Goal: Check status: Check status

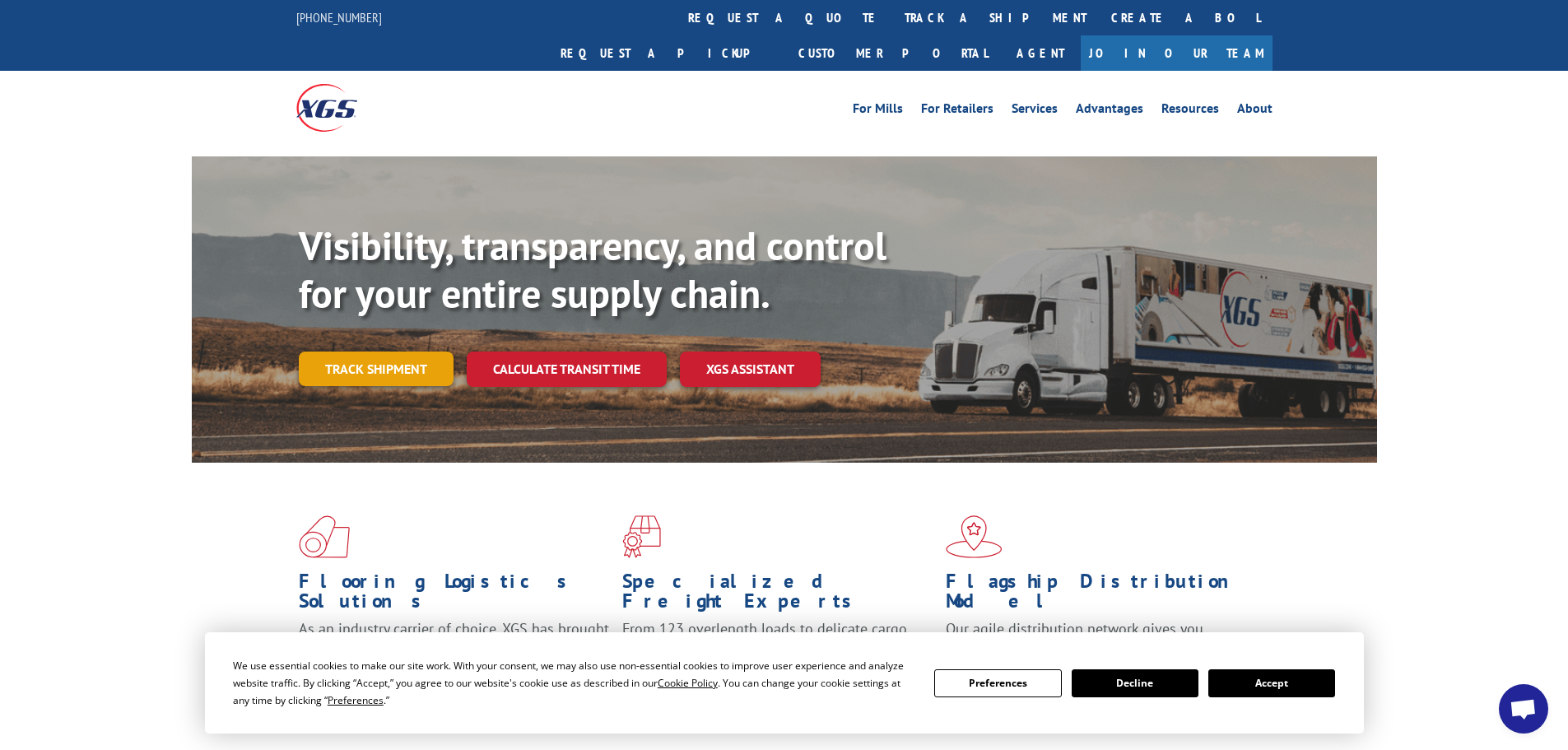
click at [374, 351] on link "Track shipment" at bounding box center [376, 368] width 155 height 35
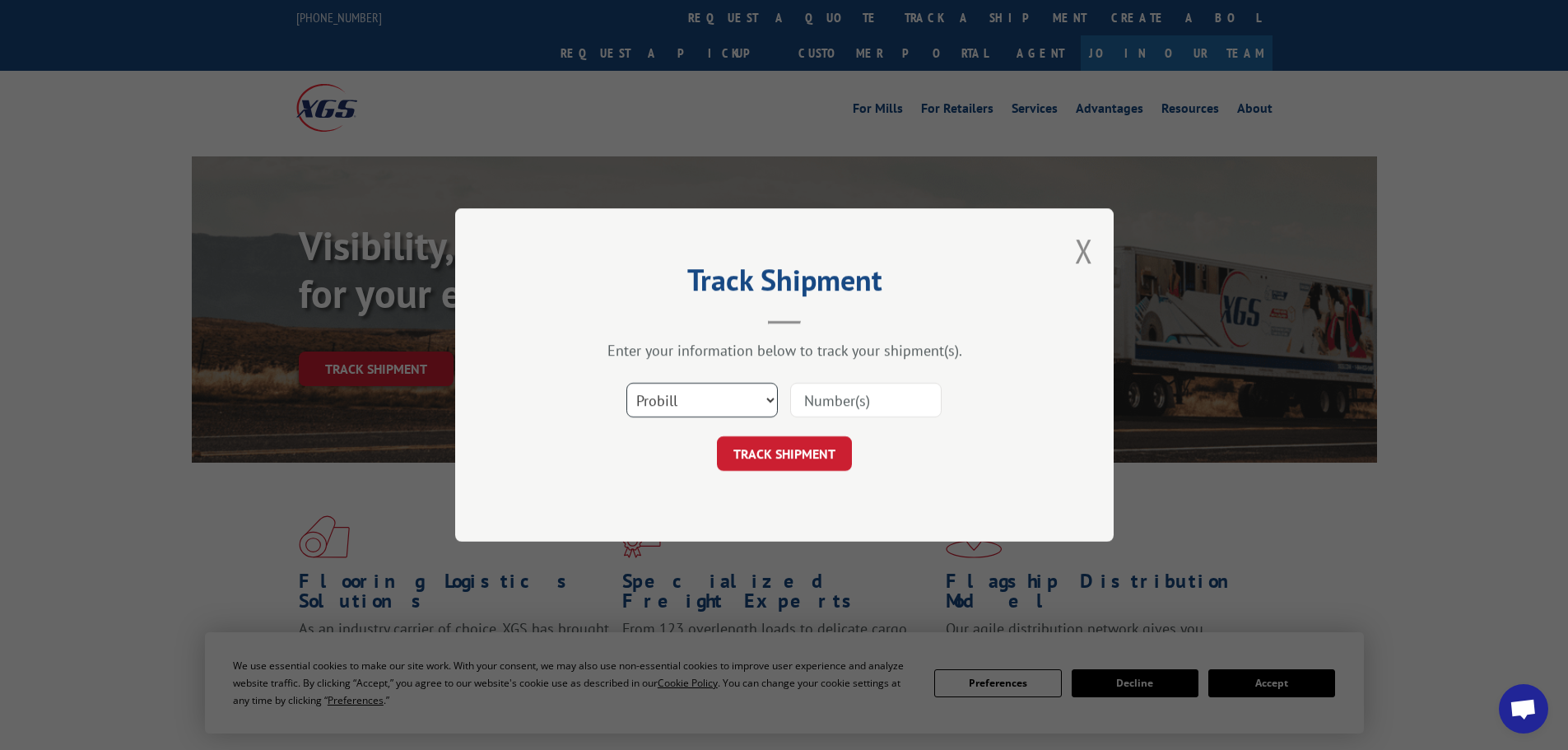
click at [637, 403] on select "Select category... Probill BOL PO" at bounding box center [701, 400] width 151 height 35
select select "bol"
click at [626, 383] on select "Select category... Probill BOL PO" at bounding box center [701, 400] width 151 height 35
click at [821, 412] on input at bounding box center [865, 400] width 151 height 35
paste input "5286106"
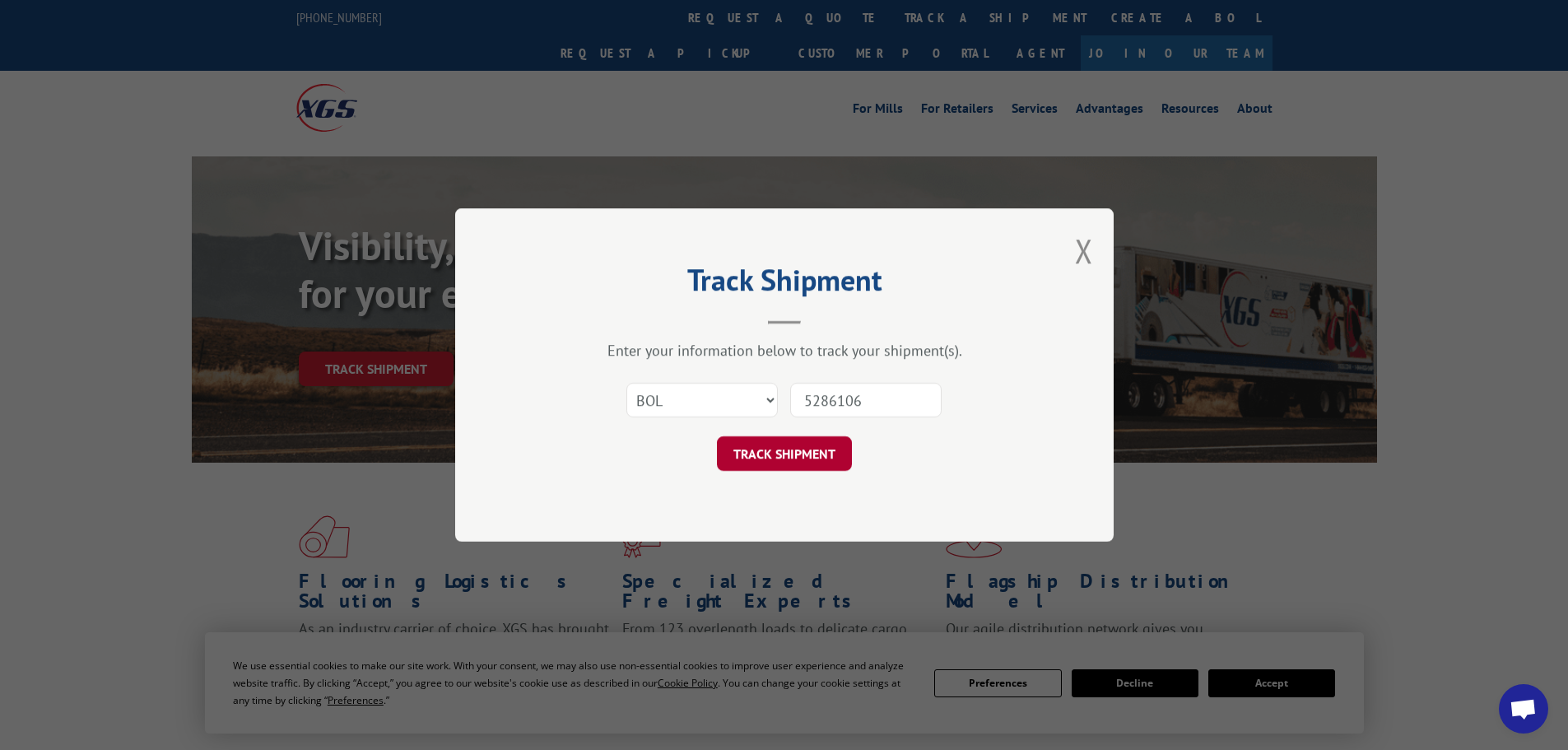
type input "5286106"
click at [784, 445] on button "TRACK SHIPMENT" at bounding box center [784, 453] width 135 height 35
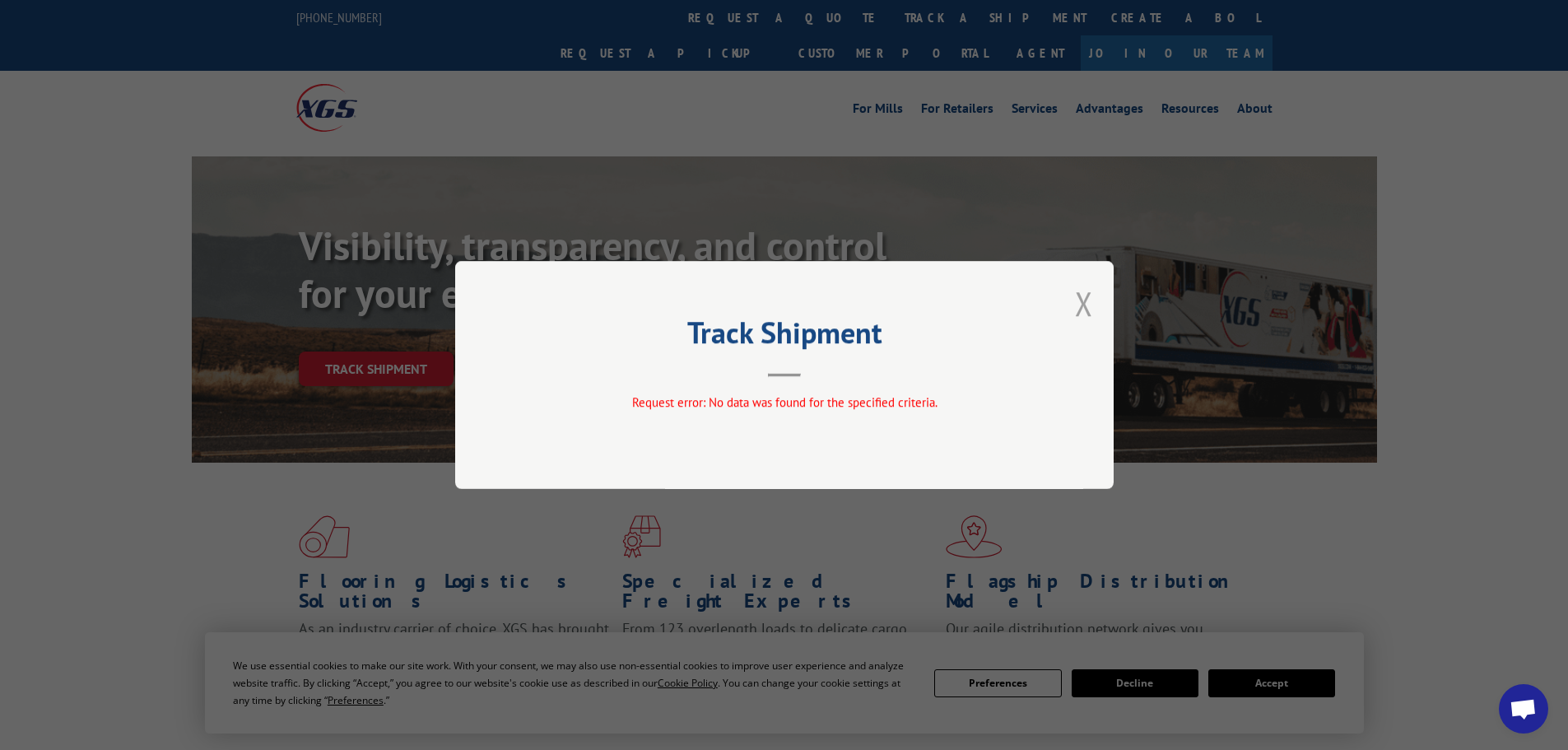
click at [1088, 300] on button "Close modal" at bounding box center [1084, 304] width 18 height 44
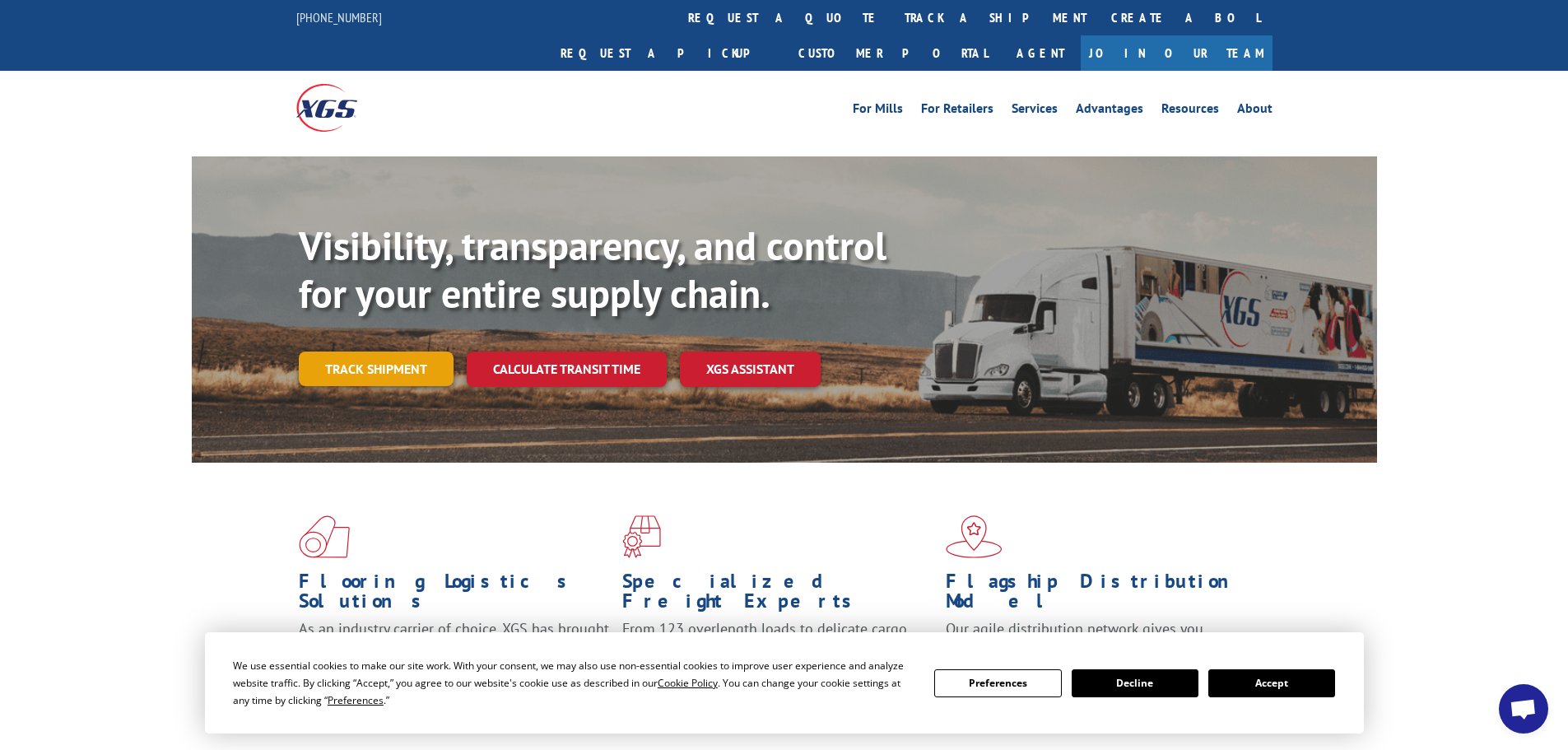
click at [355, 351] on link "Track shipment" at bounding box center [376, 368] width 155 height 35
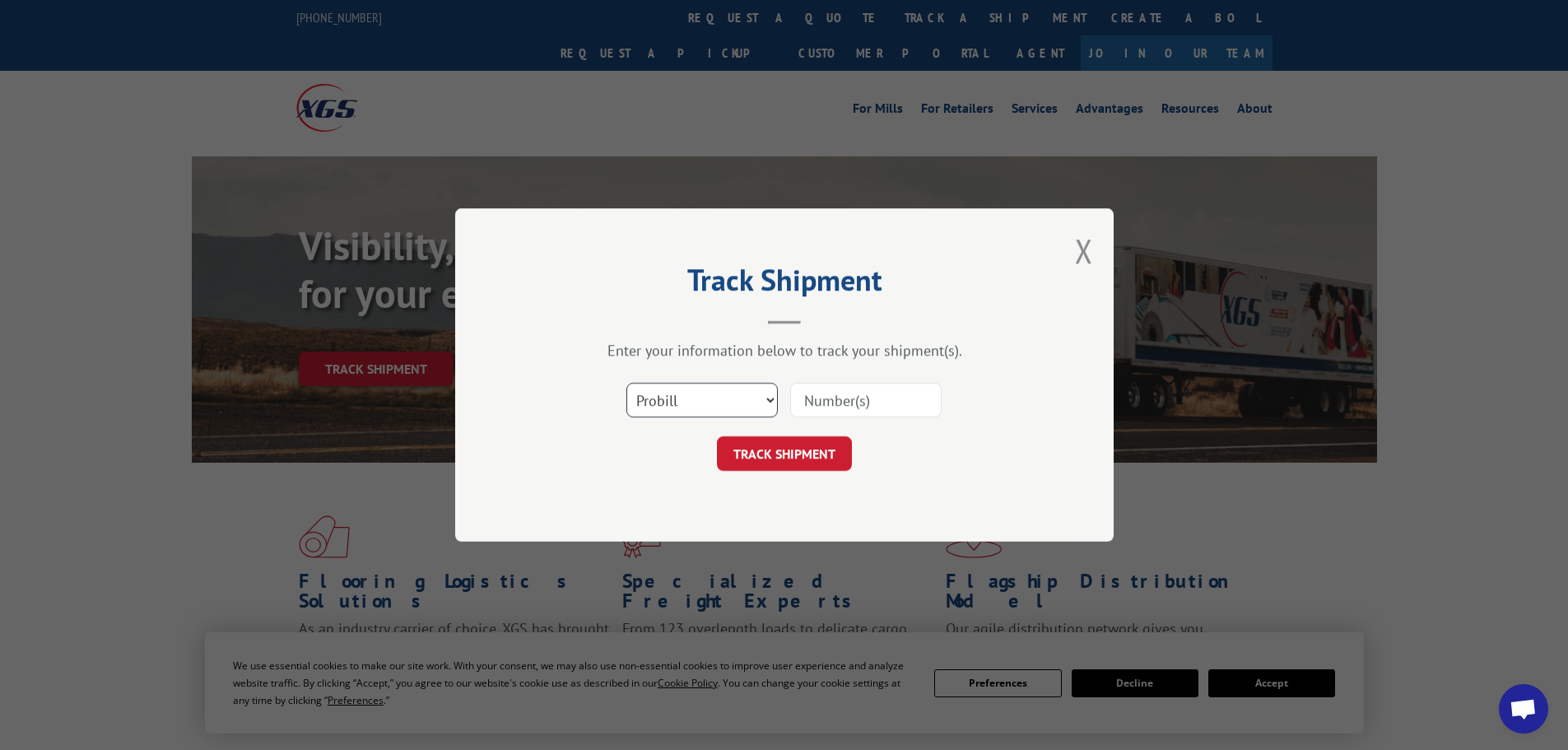
click at [699, 409] on select "Select category... Probill BOL PO" at bounding box center [701, 400] width 151 height 35
select select "bol"
click at [626, 383] on select "Select category... Probill BOL PO" at bounding box center [701, 400] width 151 height 35
click at [838, 392] on input at bounding box center [865, 400] width 151 height 35
paste input "5286106"
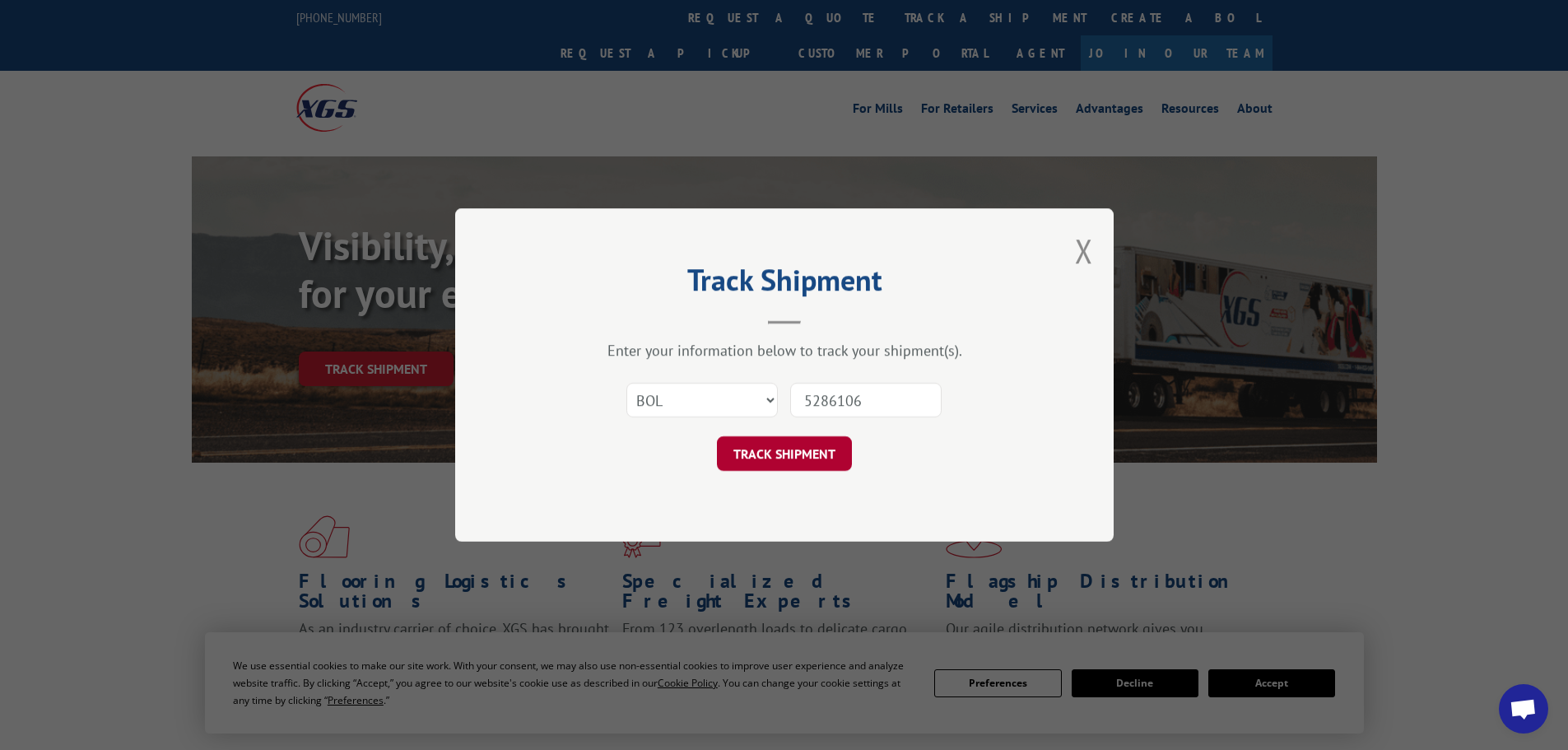
type input "5286106"
click at [789, 458] on button "TRACK SHIPMENT" at bounding box center [784, 453] width 135 height 35
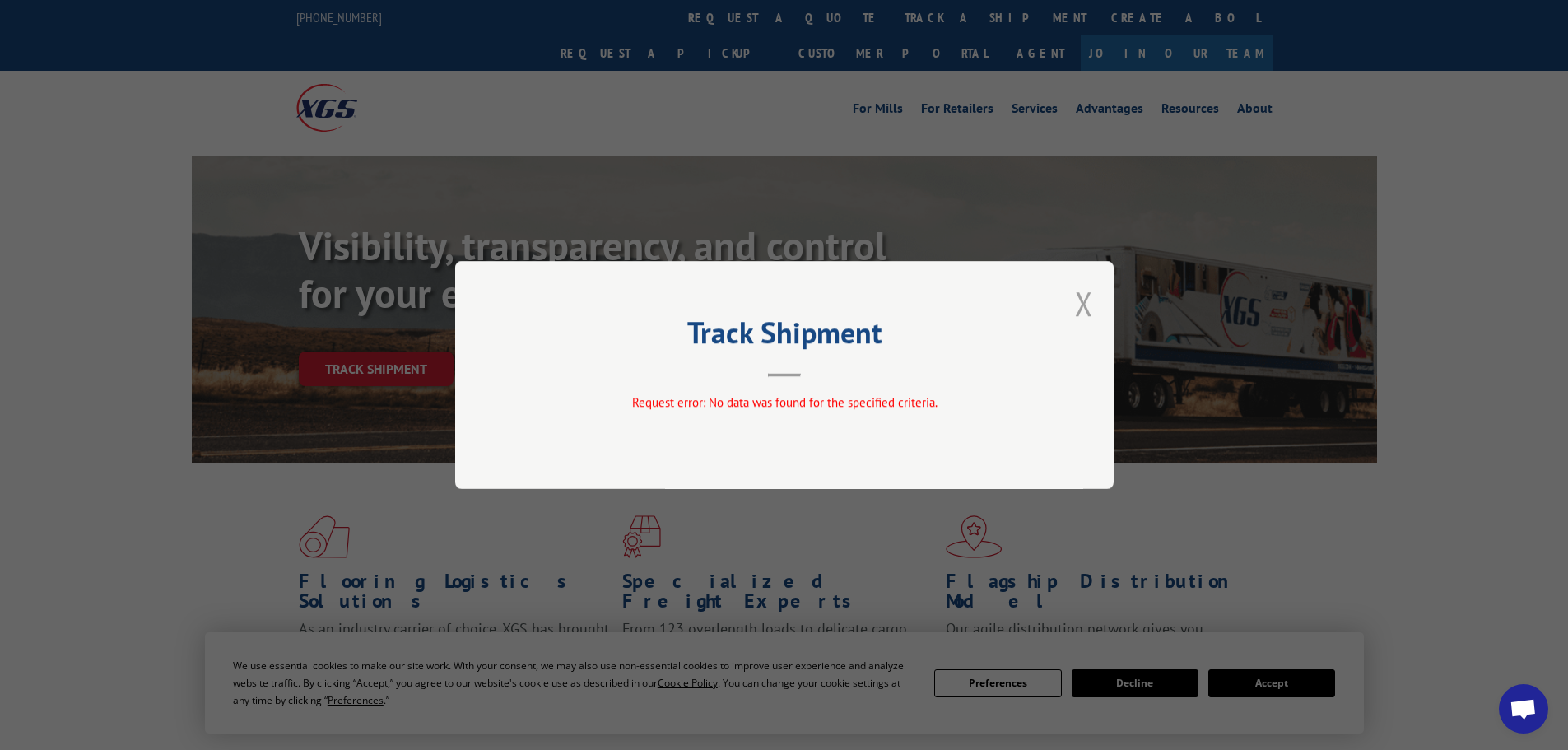
click at [1078, 306] on button "Close modal" at bounding box center [1084, 304] width 18 height 44
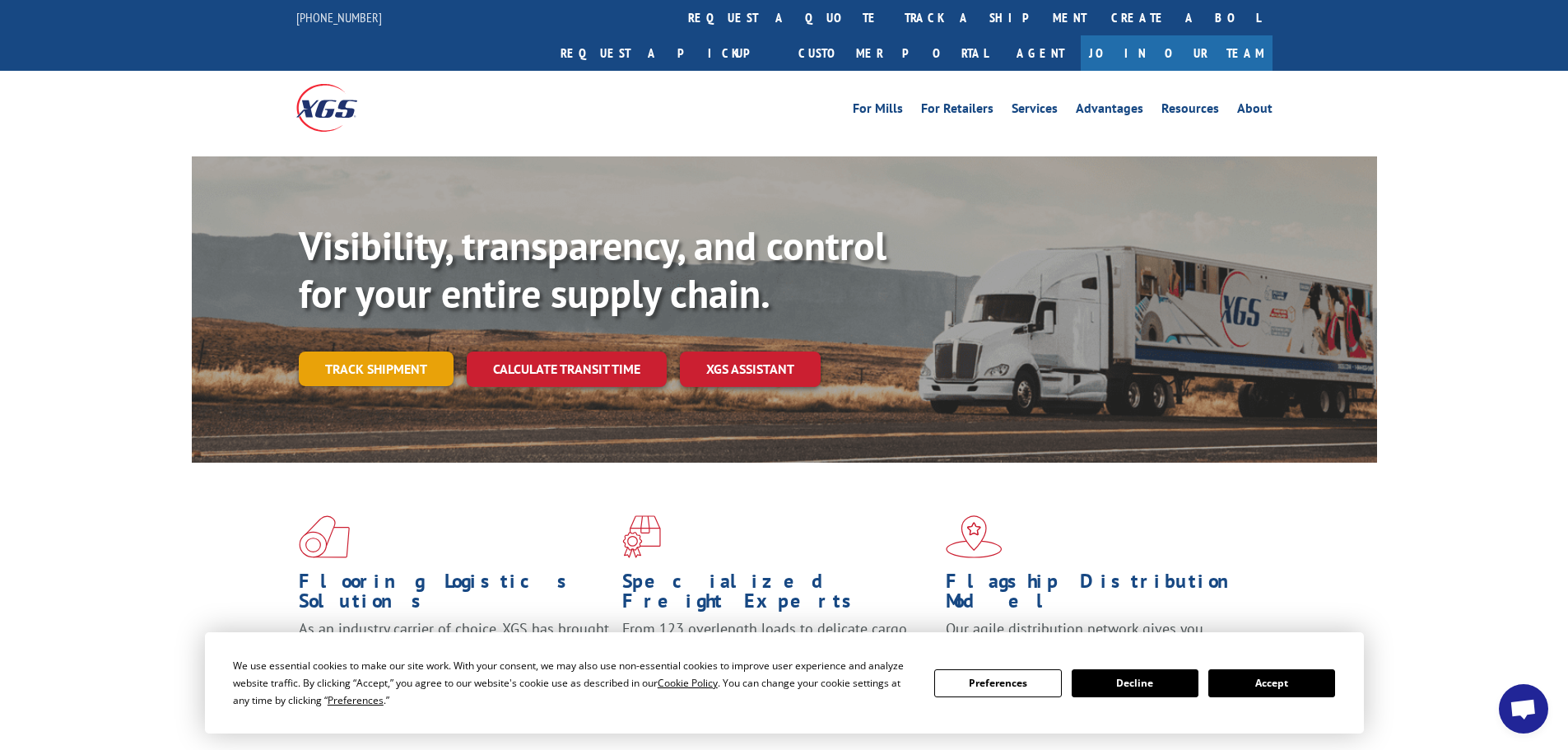
click at [337, 351] on link "Track shipment" at bounding box center [376, 368] width 155 height 35
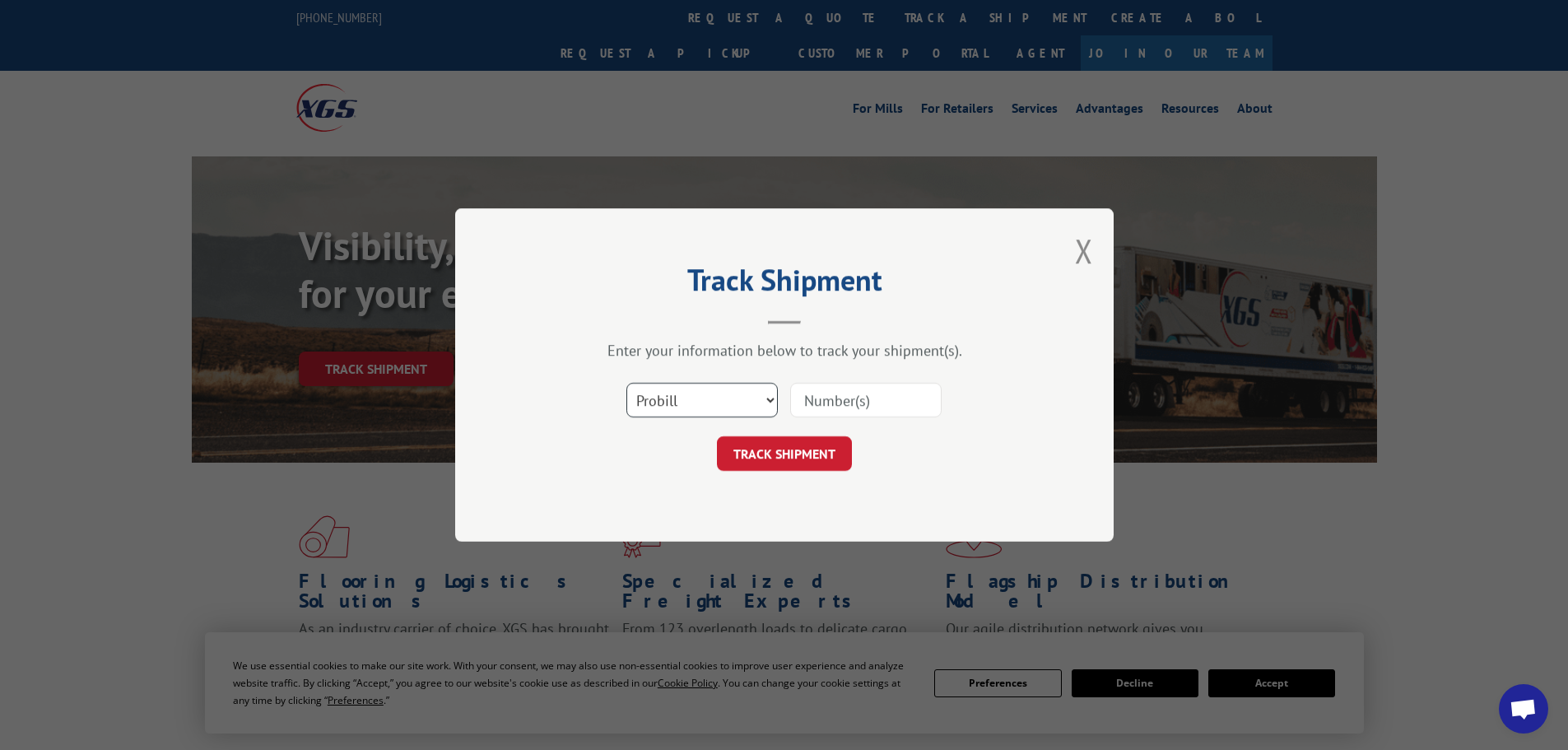
drag, startPoint x: 717, startPoint y: 403, endPoint x: 716, endPoint y: 417, distance: 13.2
click at [717, 403] on select "Select category... Probill BOL PO" at bounding box center [701, 400] width 151 height 35
select select "po"
click at [626, 383] on select "Select category... Probill BOL PO" at bounding box center [701, 400] width 151 height 35
click at [722, 401] on select "Select category... Probill BOL PO" at bounding box center [701, 400] width 151 height 35
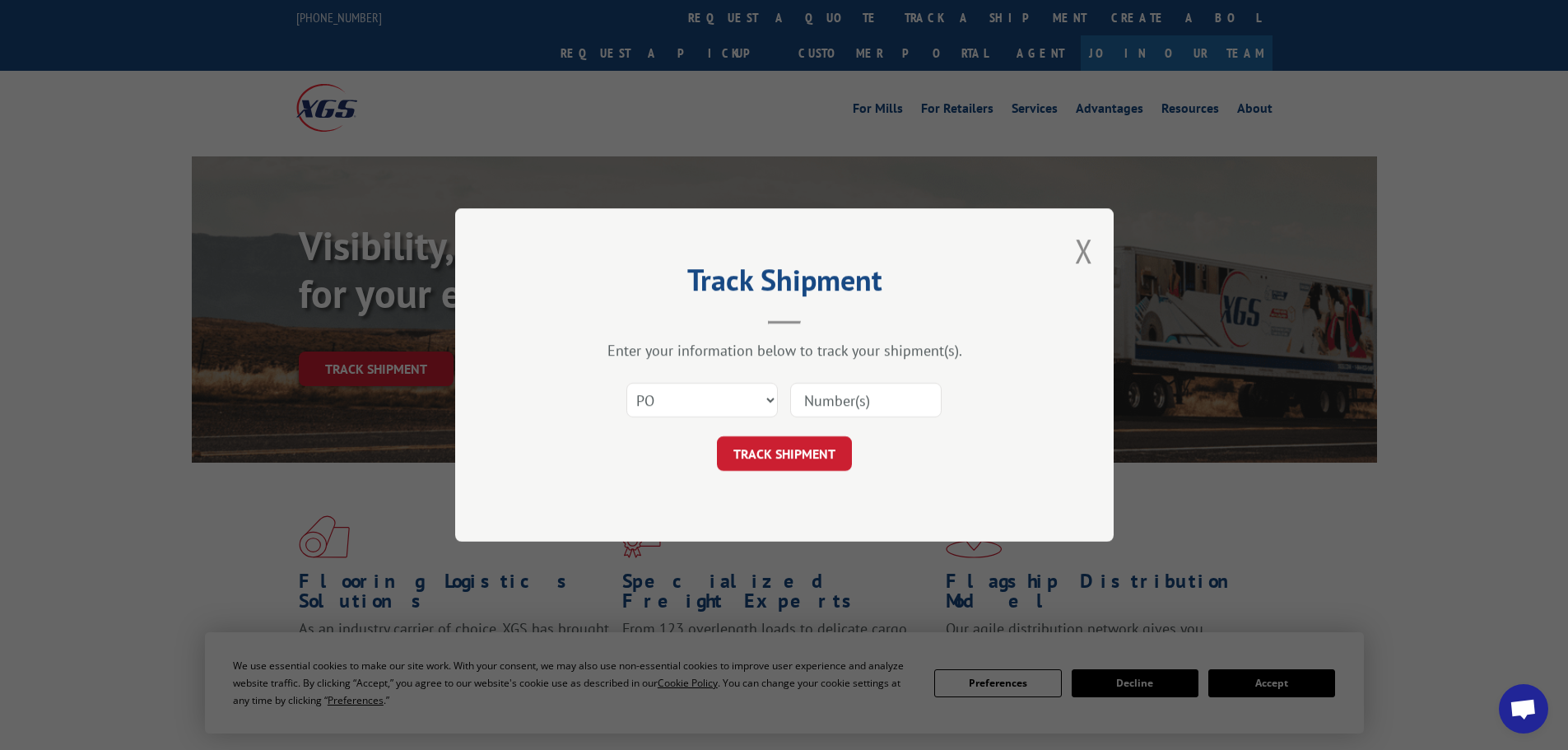
click at [868, 399] on input at bounding box center [865, 400] width 151 height 35
paste input "25533693"
type input "25533693"
click at [781, 454] on button "TRACK SHIPMENT" at bounding box center [784, 453] width 135 height 35
